Goal: Check status: Check status

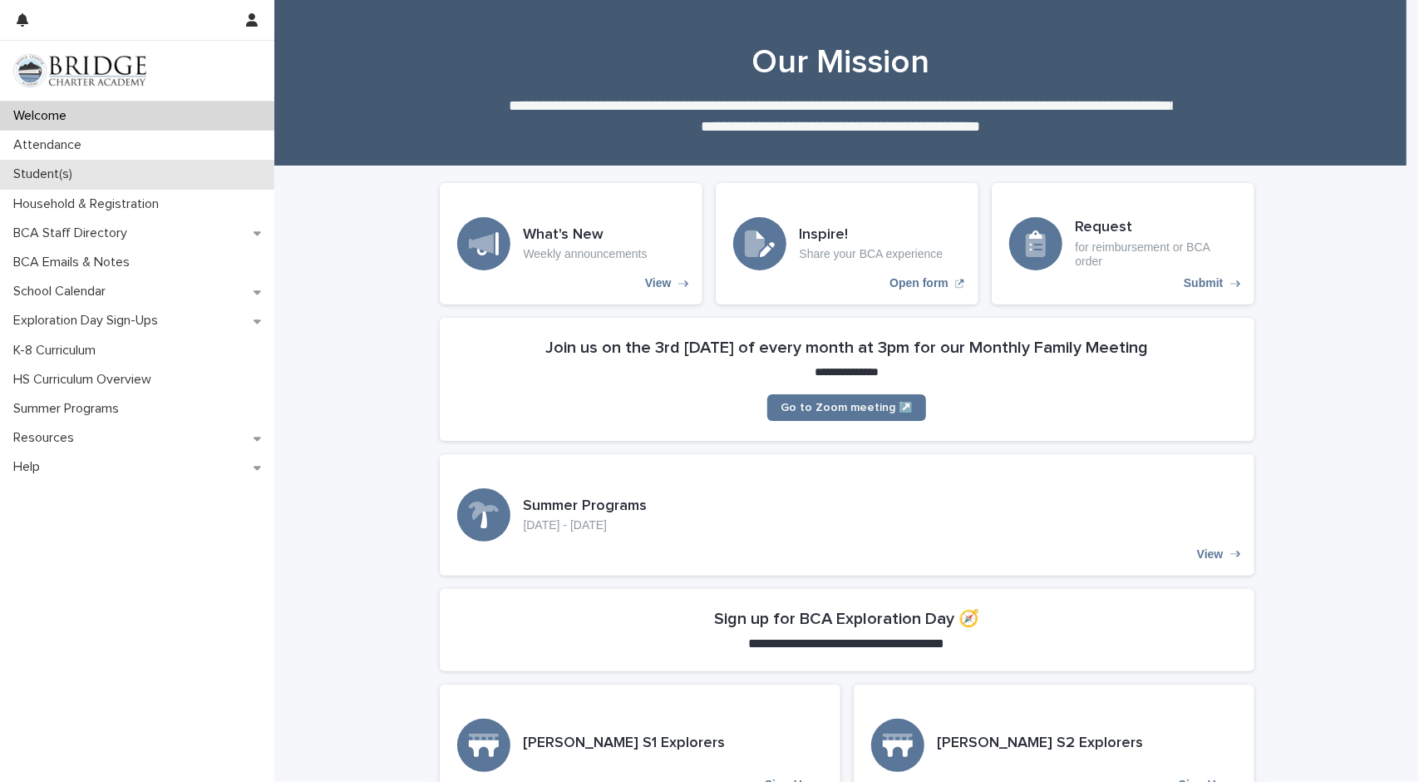
click at [87, 178] on div "Student(s)" at bounding box center [137, 174] width 274 height 29
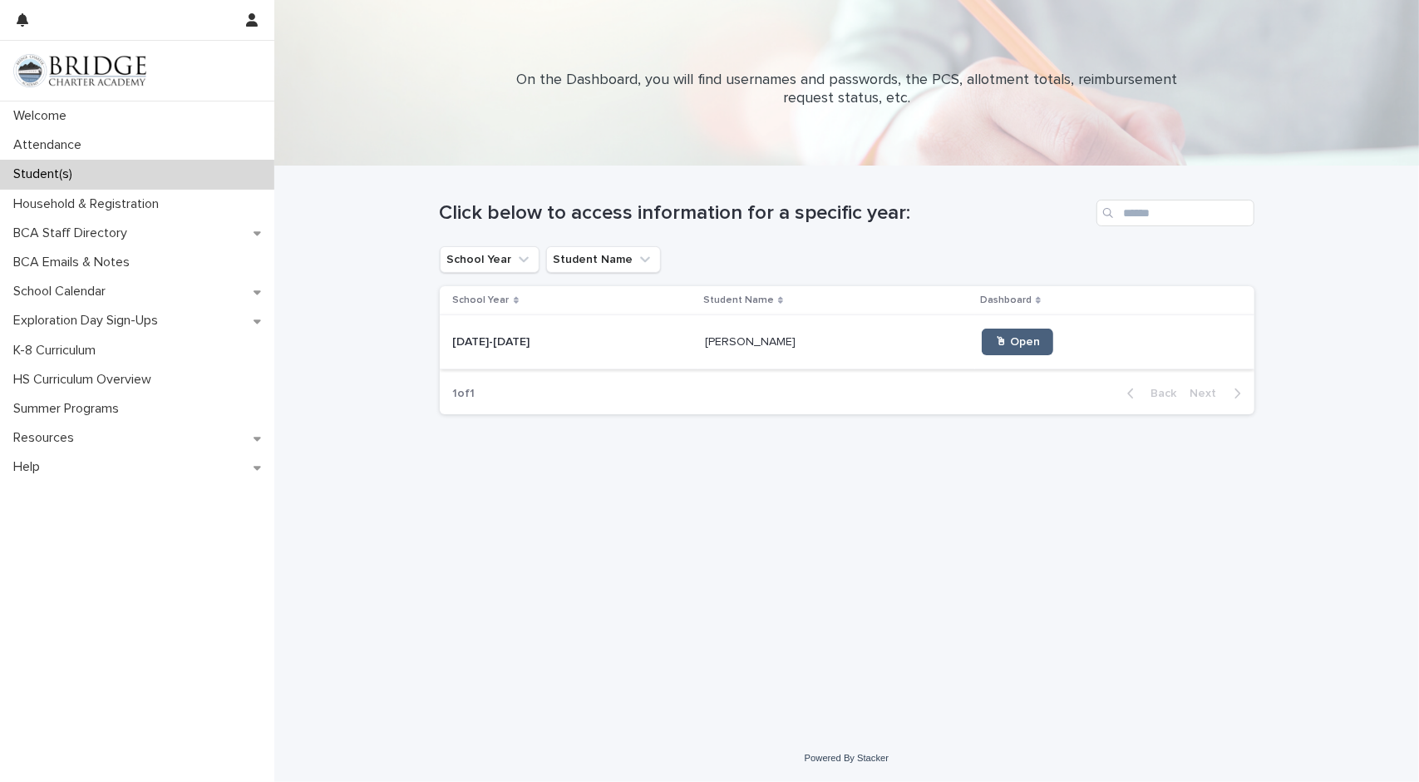
click at [995, 347] on span "🖱 Open" at bounding box center [1017, 342] width 45 height 12
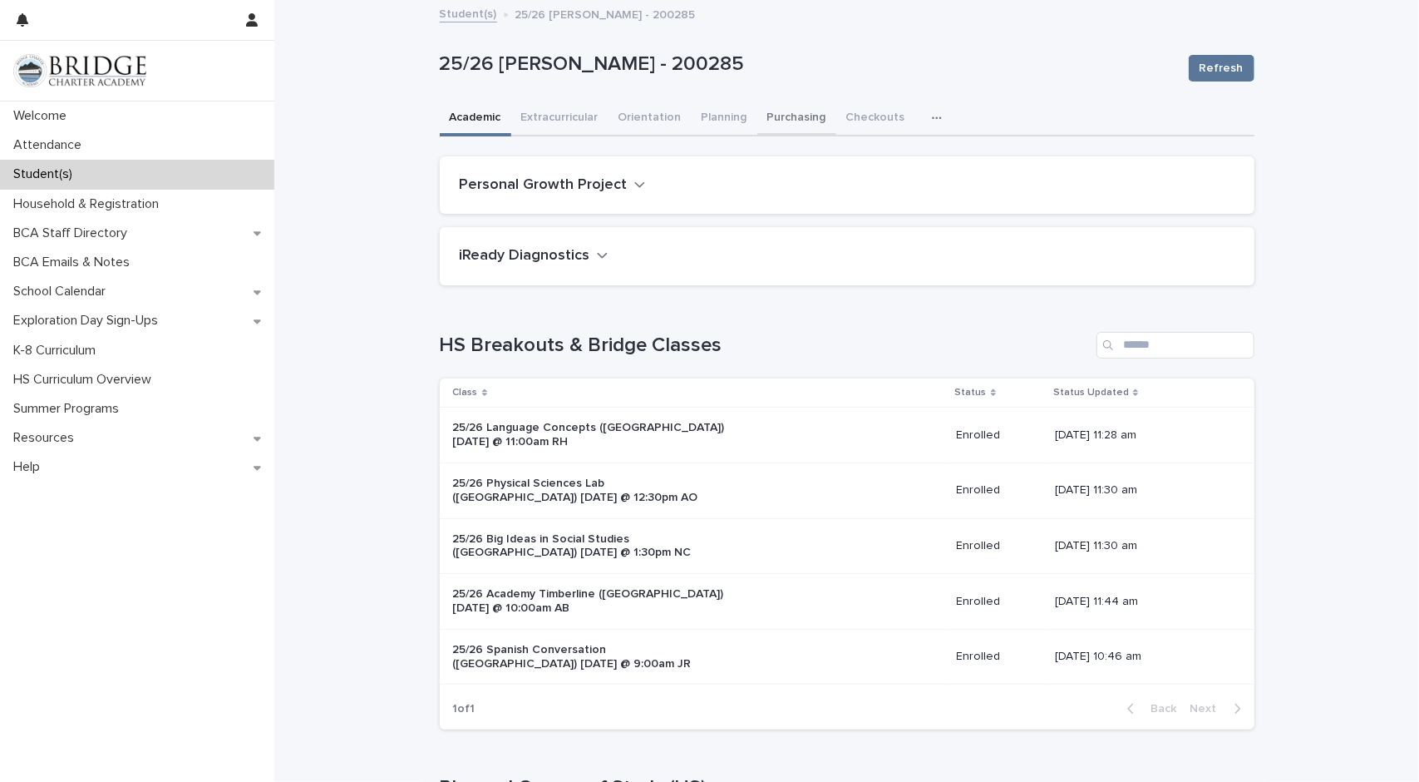
click at [765, 121] on button "Purchasing" at bounding box center [796, 118] width 79 height 35
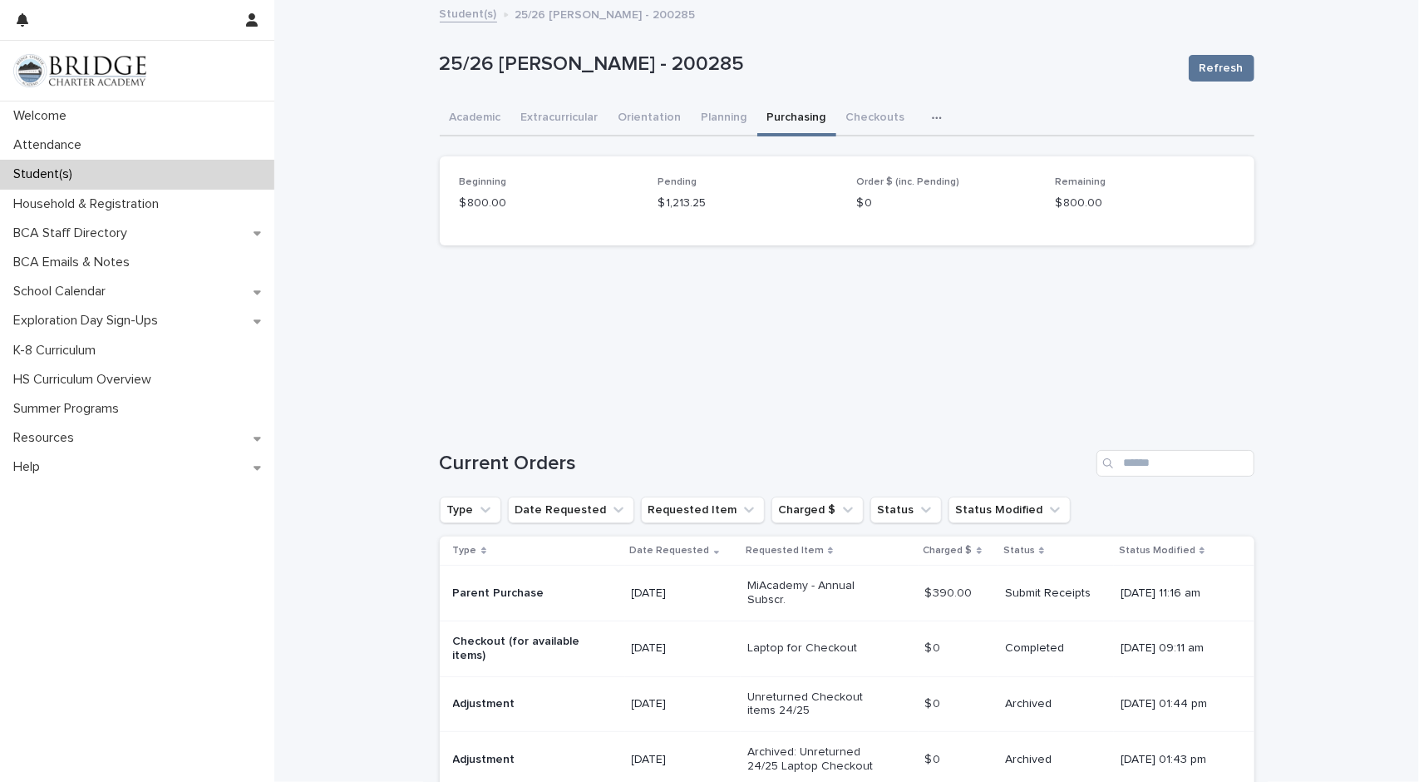
click at [469, 596] on p "Parent Purchase" at bounding box center [522, 593] width 139 height 14
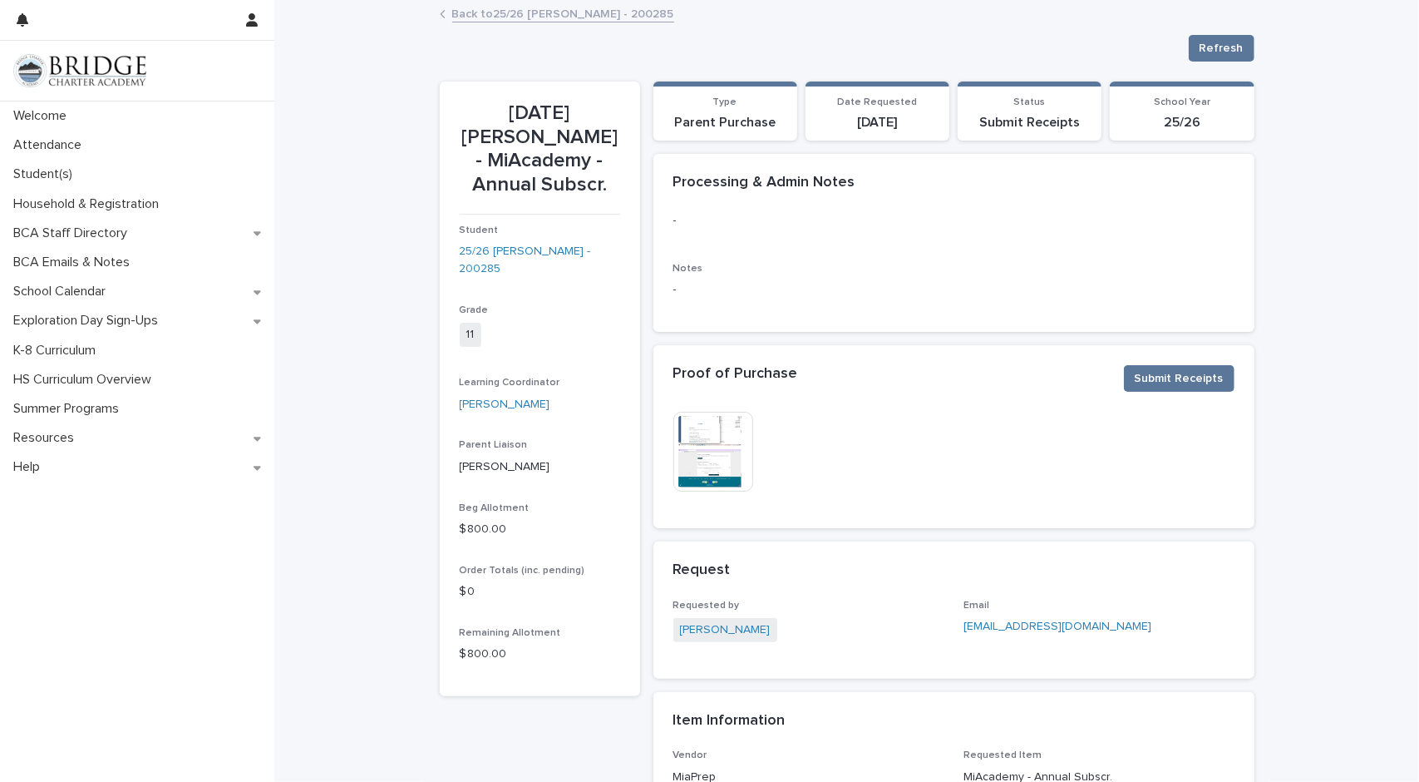
click at [700, 446] on img at bounding box center [713, 452] width 80 height 80
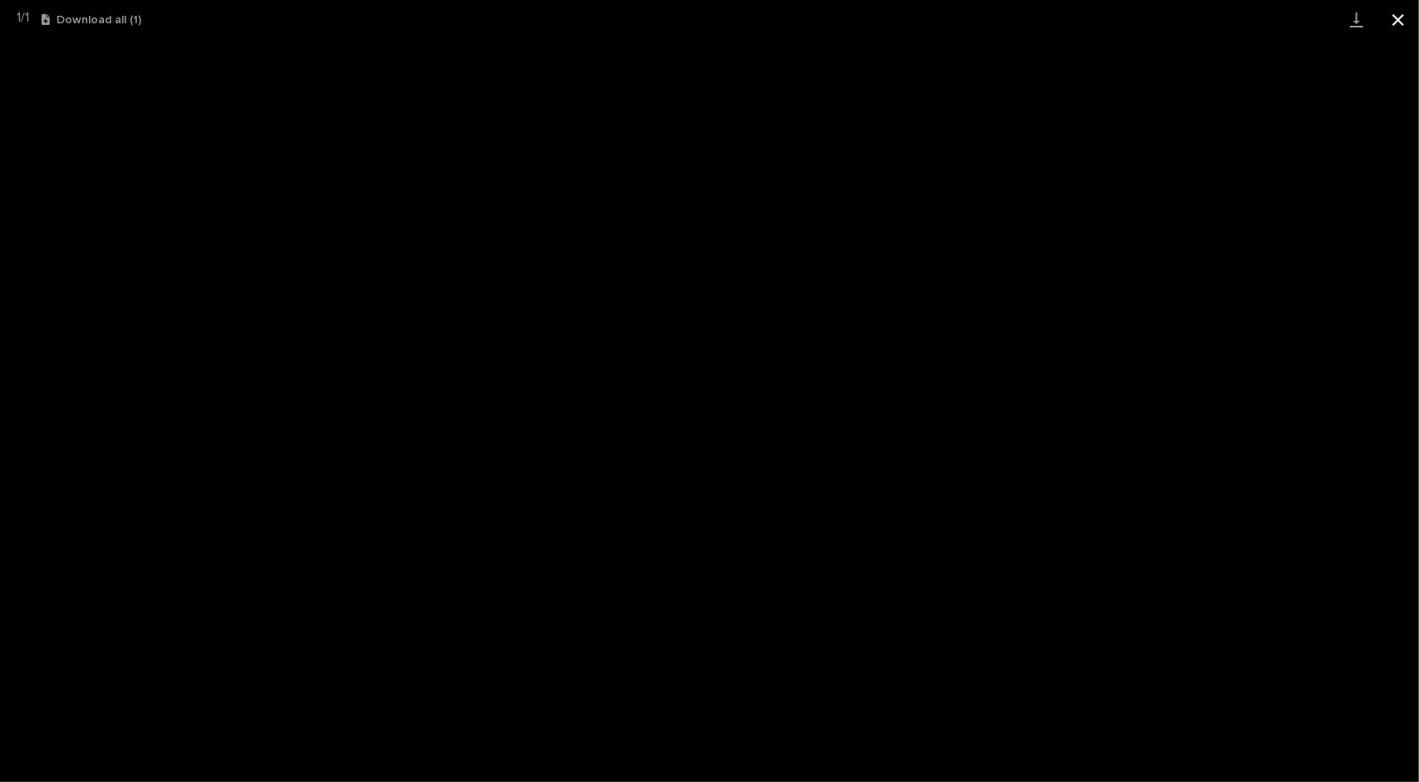
click at [1401, 23] on button "Close gallery" at bounding box center [1399, 19] width 42 height 39
